Goal: Find contact information: Find contact information

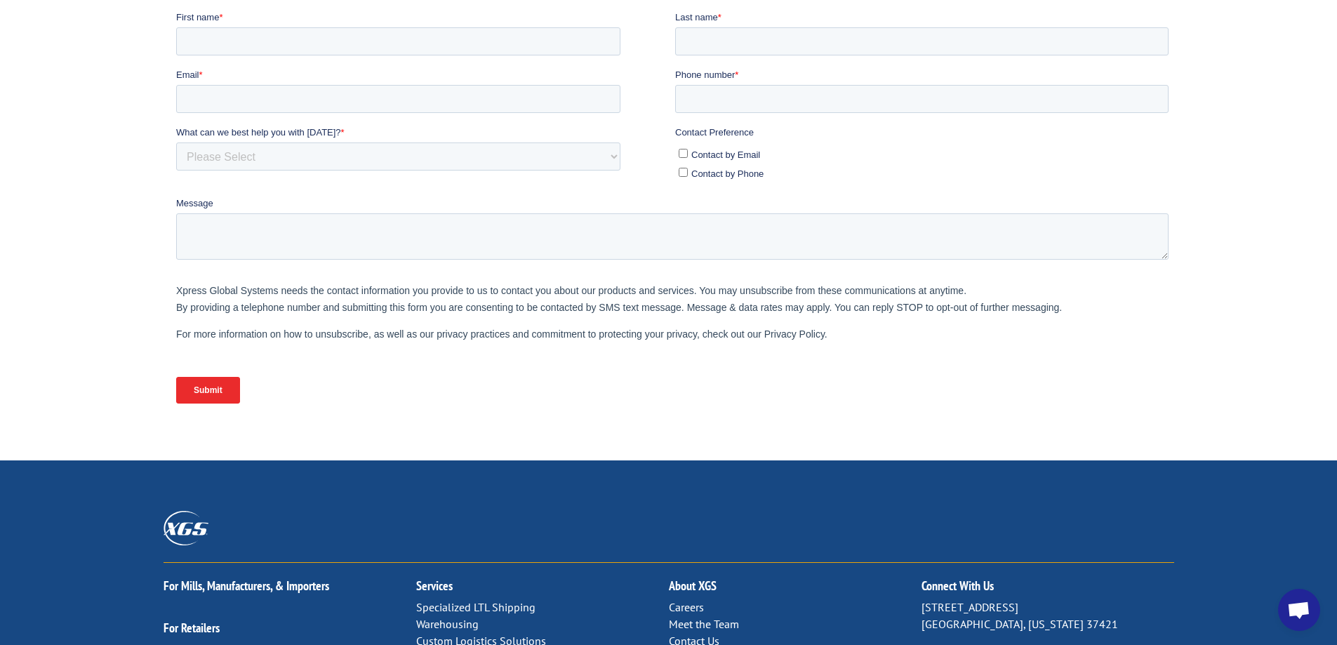
scroll to position [571, 0]
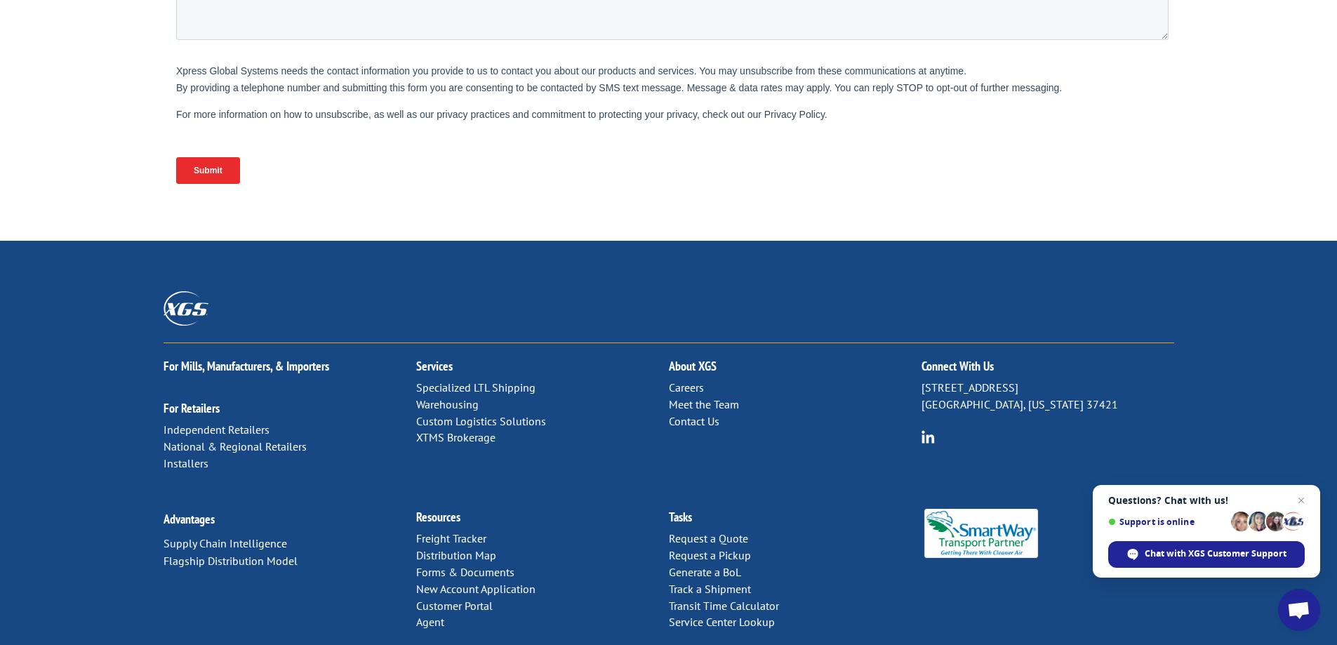
click at [931, 430] on img at bounding box center [927, 436] width 13 height 13
click at [698, 414] on link "Contact Us" at bounding box center [694, 421] width 51 height 14
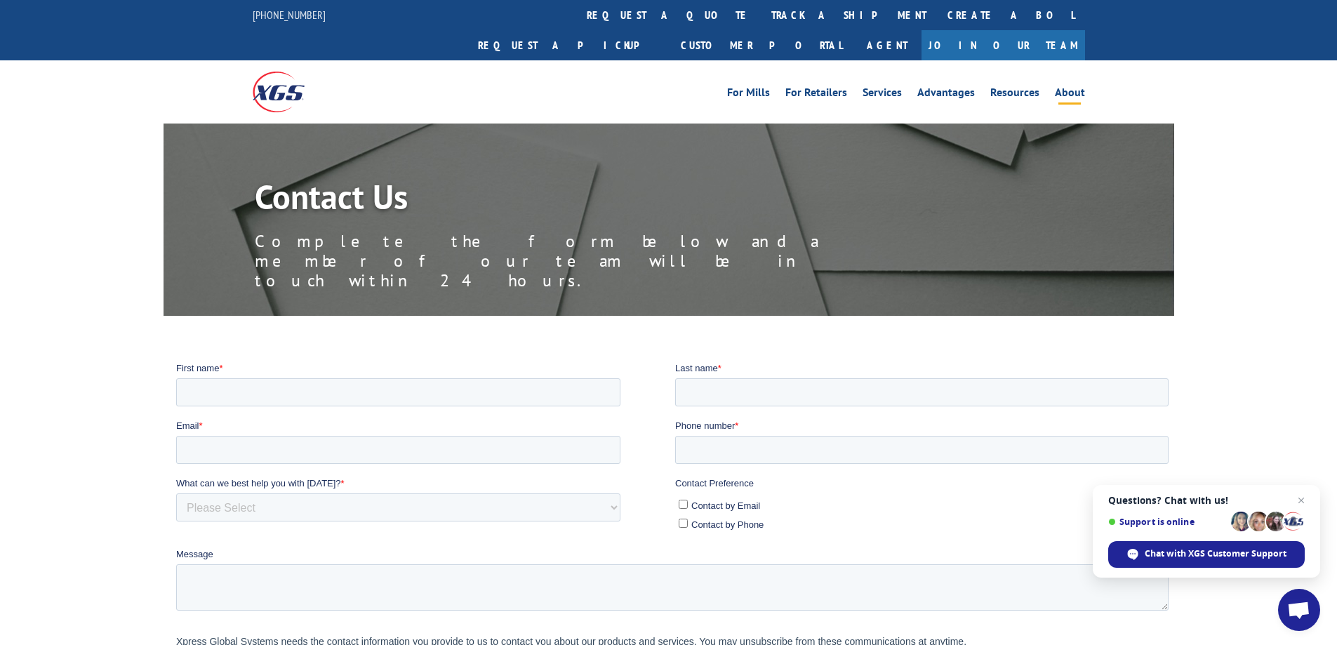
click at [1064, 87] on link "About" at bounding box center [1070, 94] width 30 height 15
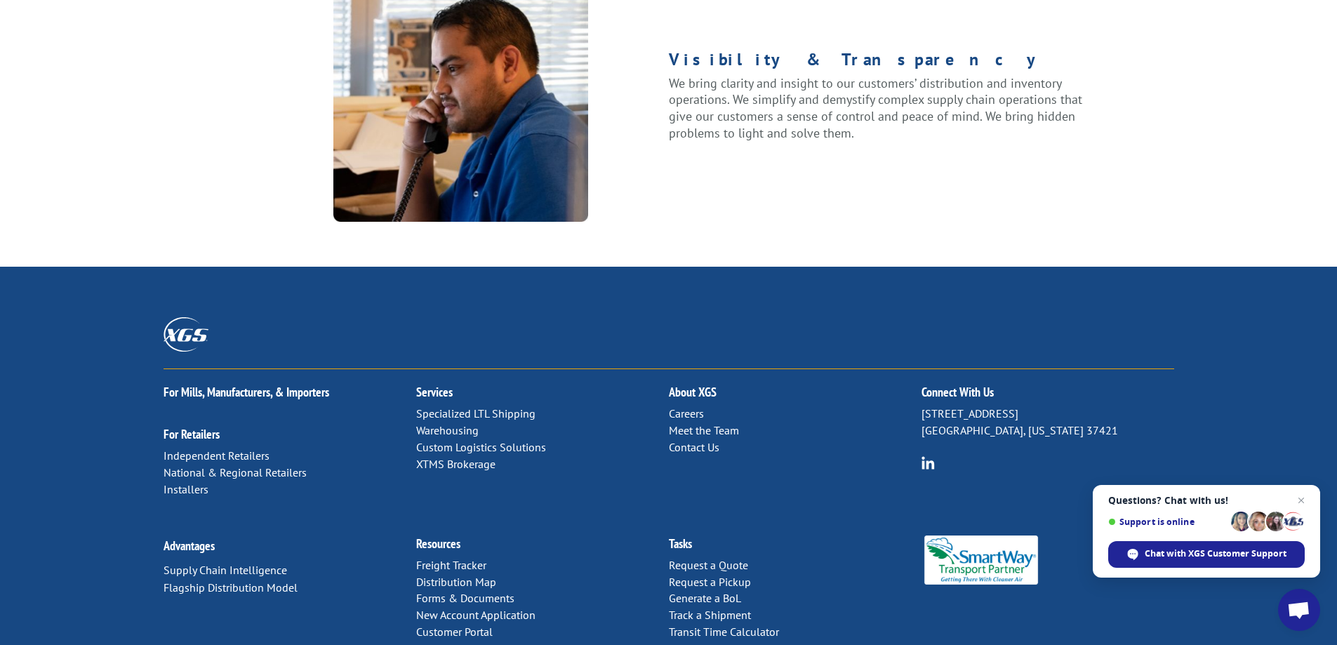
scroll to position [1801, 0]
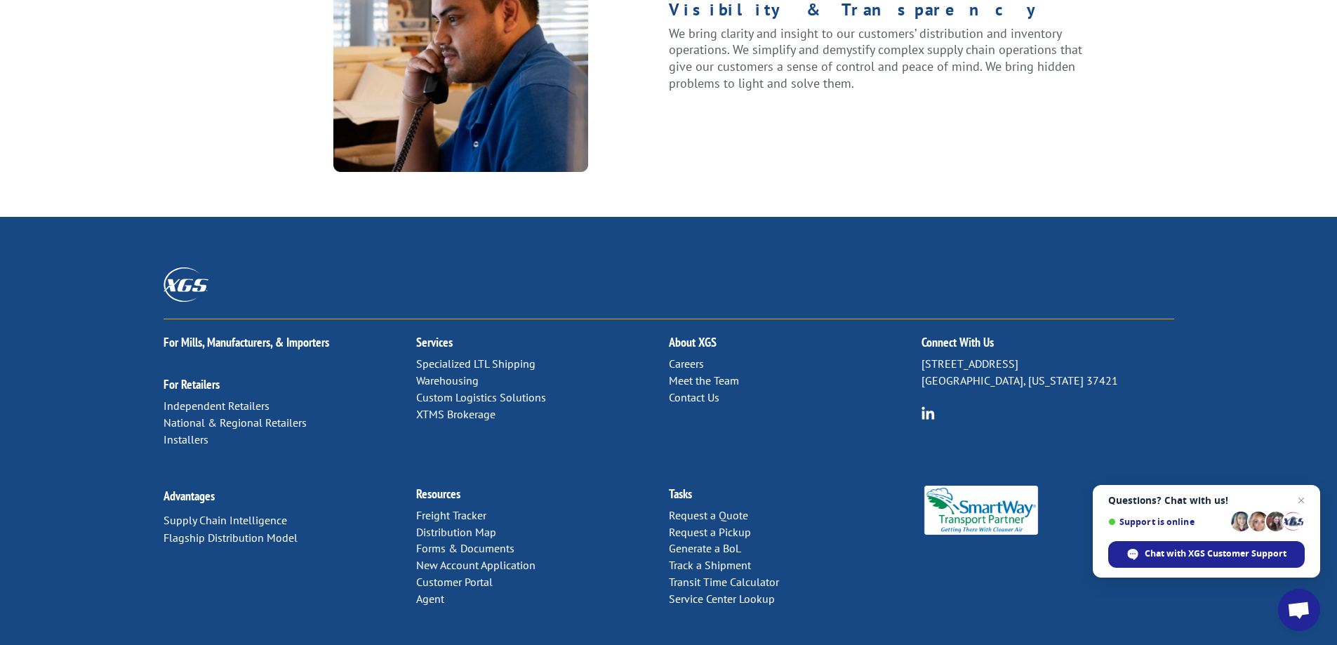
click at [925, 406] on img at bounding box center [927, 412] width 13 height 13
